Goal: Task Accomplishment & Management: Manage account settings

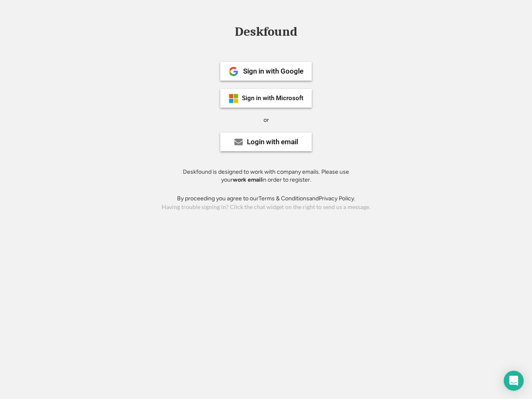
click at [266, 119] on div "or" at bounding box center [266, 120] width 5 height 8
click at [266, 33] on div "Deskfound" at bounding box center [266, 31] width 71 height 13
click at [227, 32] on div "Deskfound" at bounding box center [266, 33] width 532 height 16
click at [266, 33] on div "Deskfound" at bounding box center [266, 31] width 71 height 13
click at [266, 120] on div "or" at bounding box center [266, 120] width 5 height 8
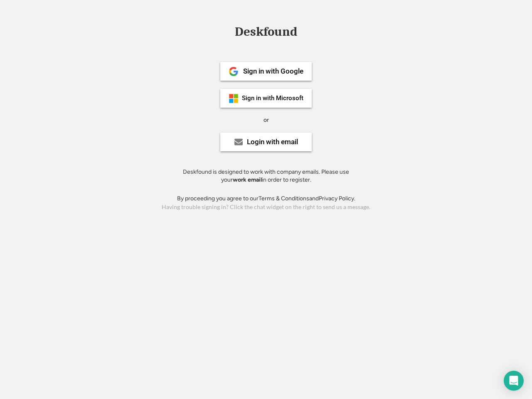
click at [266, 71] on div "Sign in with Google" at bounding box center [273, 71] width 60 height 7
click at [273, 71] on div "Sign in with Google" at bounding box center [273, 71] width 60 height 7
click at [234, 72] on img at bounding box center [234, 72] width 10 height 10
click at [266, 98] on div "Sign in with Microsoft" at bounding box center [273, 98] width 62 height 6
click at [273, 98] on div "Sign in with Microsoft" at bounding box center [273, 98] width 62 height 6
